Goal: Task Accomplishment & Management: Manage account settings

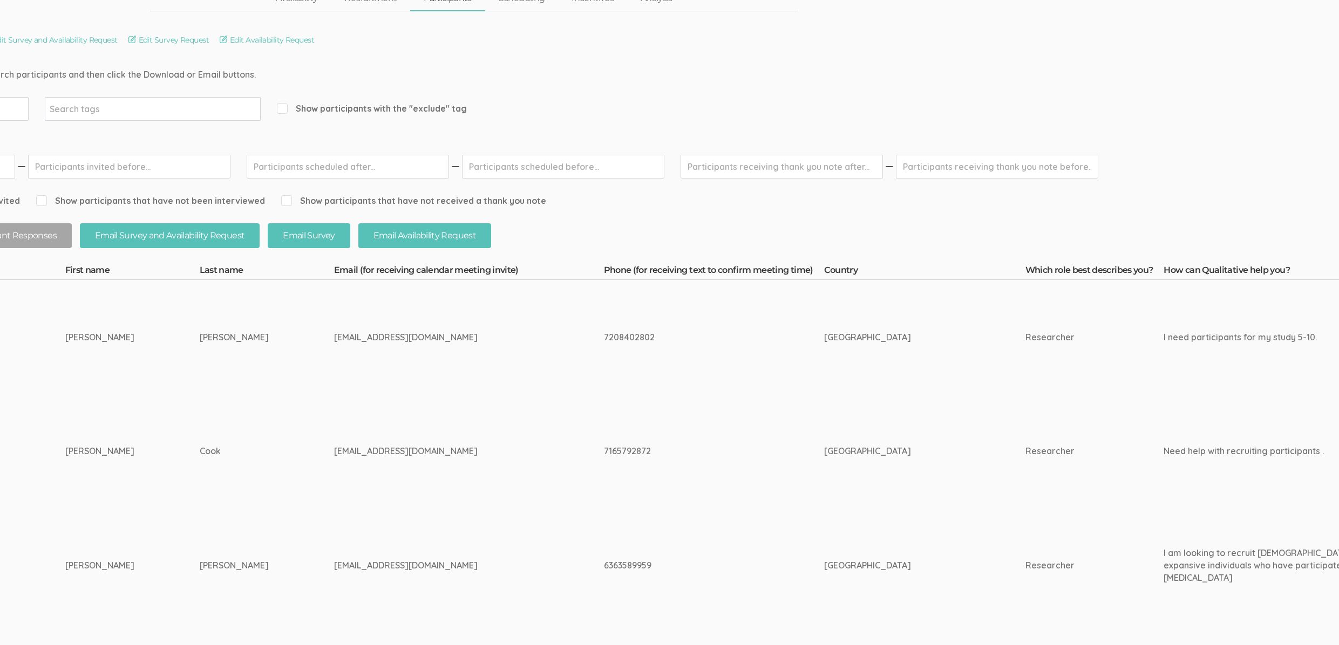
scroll to position [71, 0]
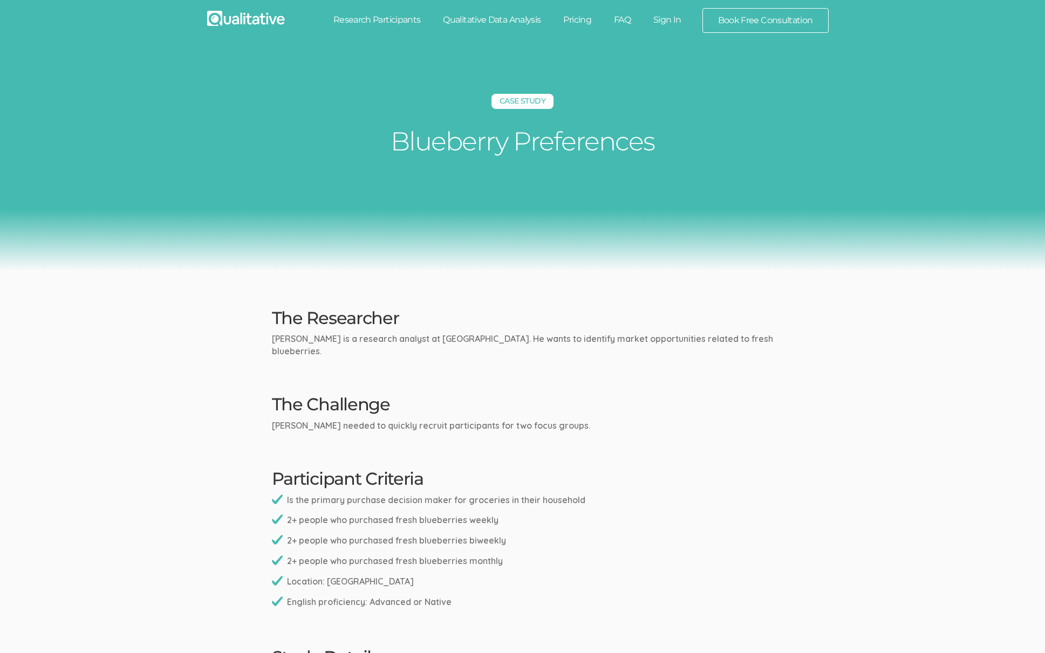
click at [625, 281] on ui-view "Case Study Blueberry Preferences The Researcher [PERSON_NAME] is a research ana…" at bounding box center [522, 659] width 1045 height 1228
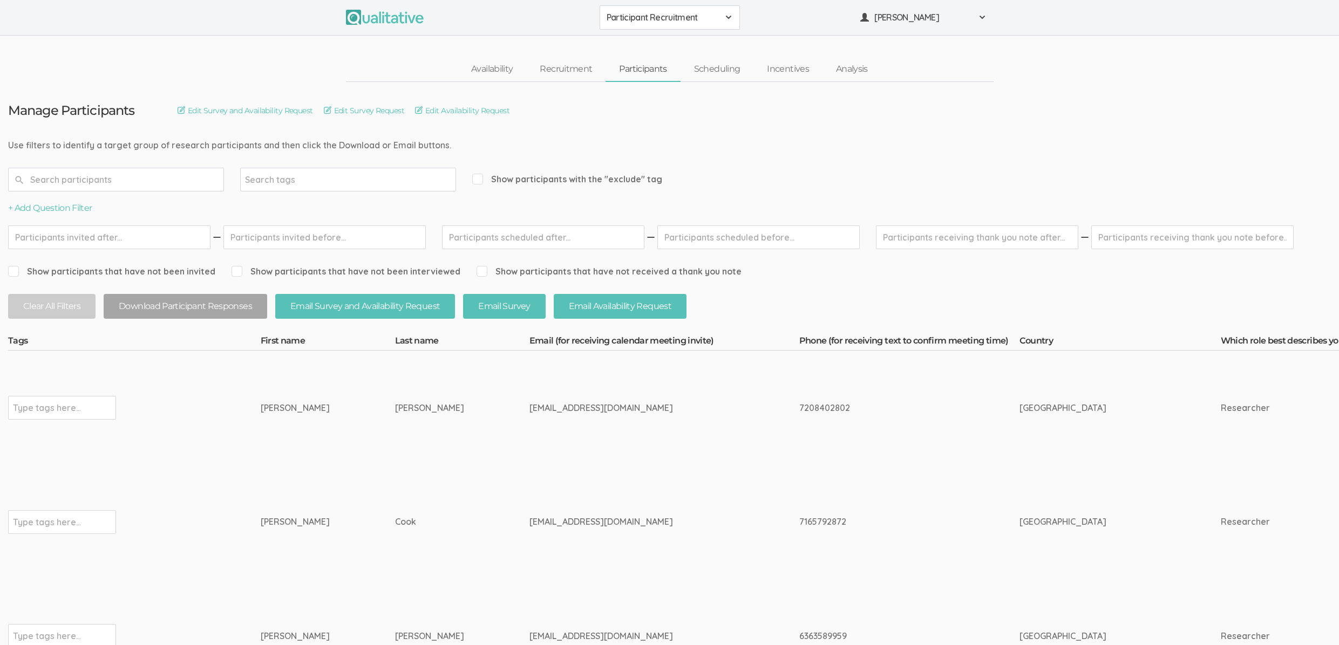
click at [693, 428] on td "audrey22ramos@gmail.com" at bounding box center [664, 408] width 270 height 114
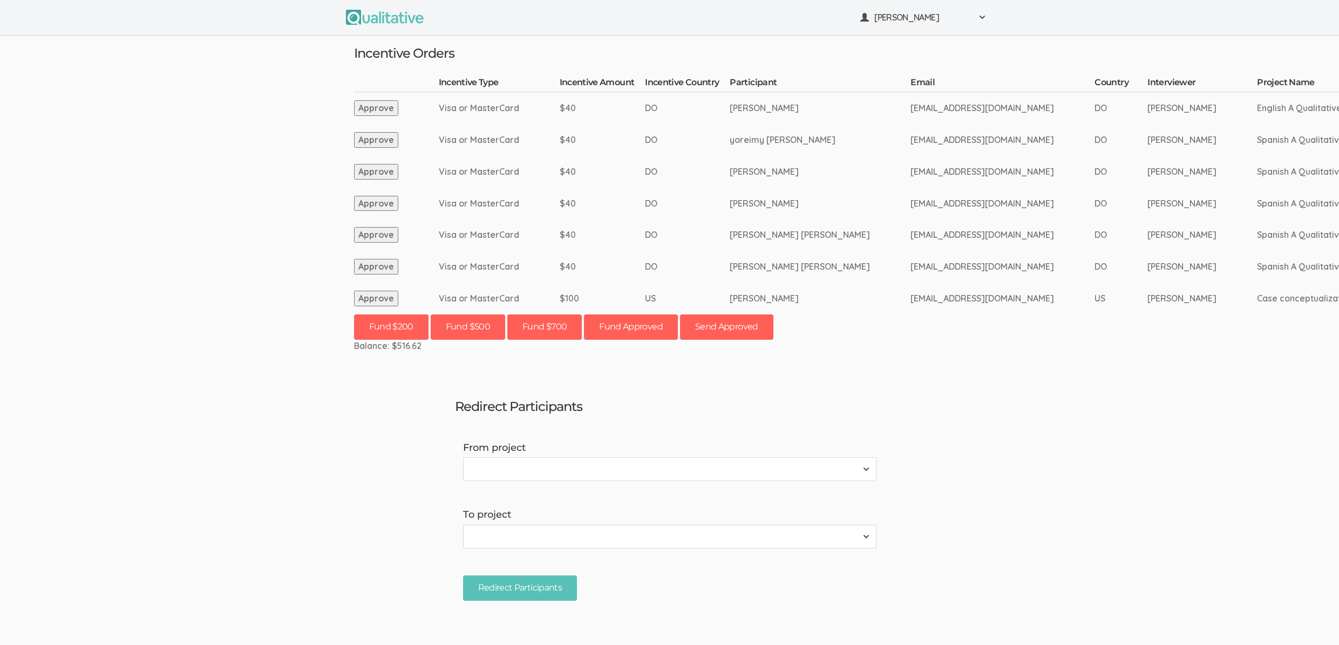
click at [918, 286] on td "[EMAIL_ADDRESS][DOMAIN_NAME]" at bounding box center [1002, 299] width 184 height 32
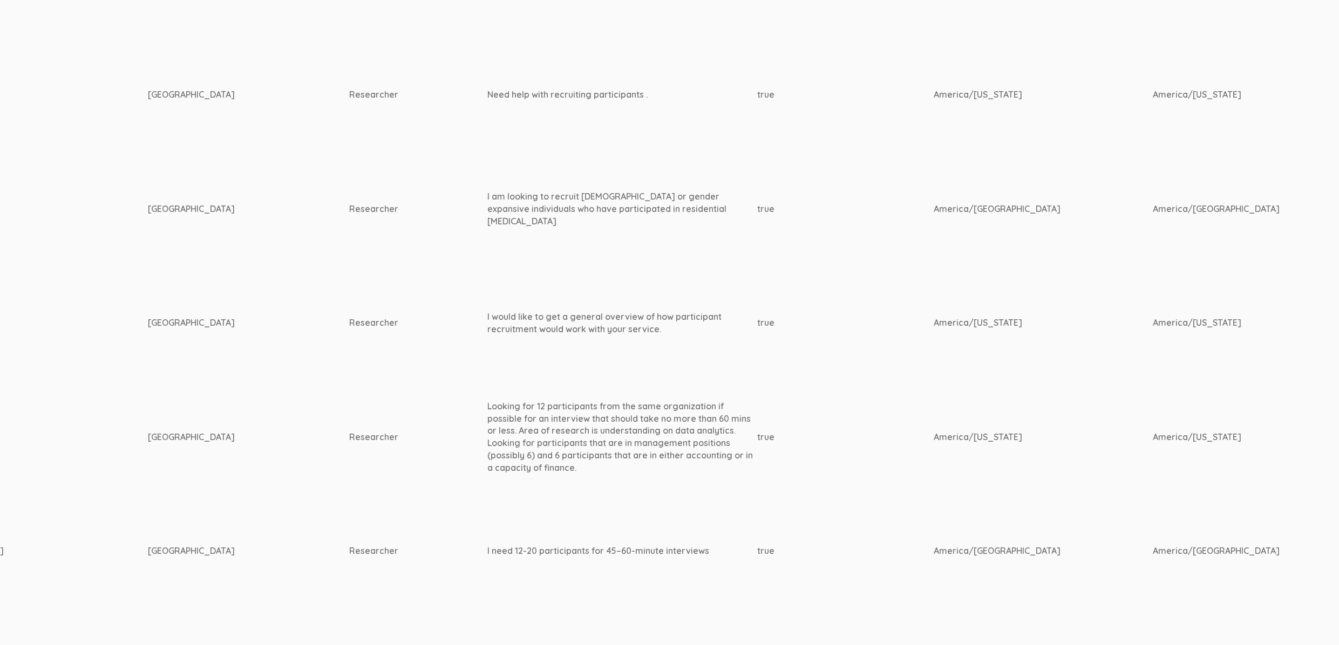
scroll to position [427, 0]
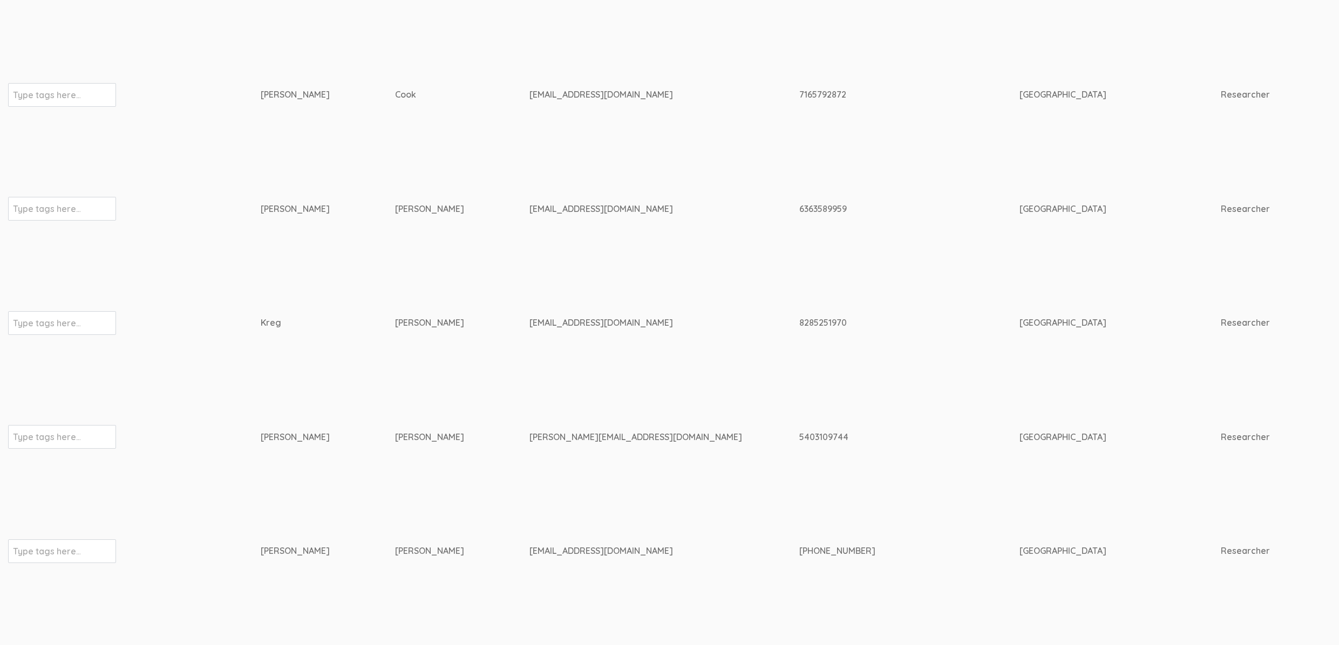
click at [610, 218] on td "courtneybishop523@gmail.com" at bounding box center [664, 209] width 270 height 114
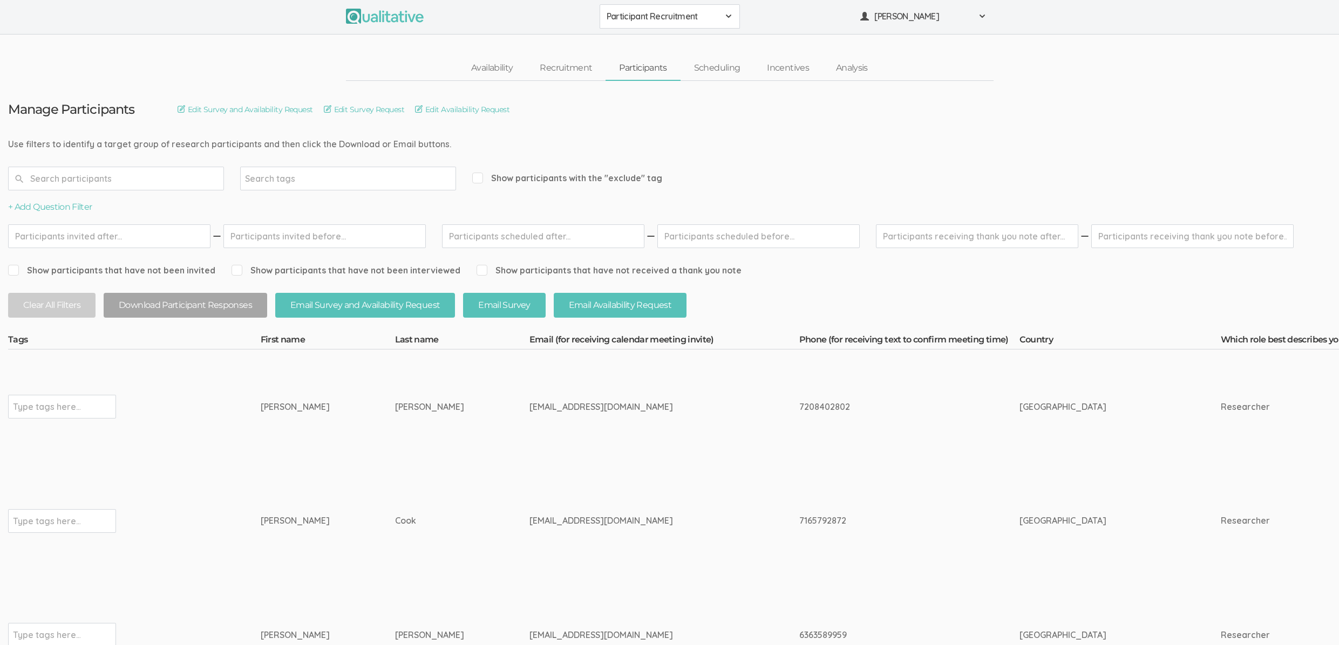
scroll to position [0, 0]
